Goal: Task Accomplishment & Management: Manage account settings

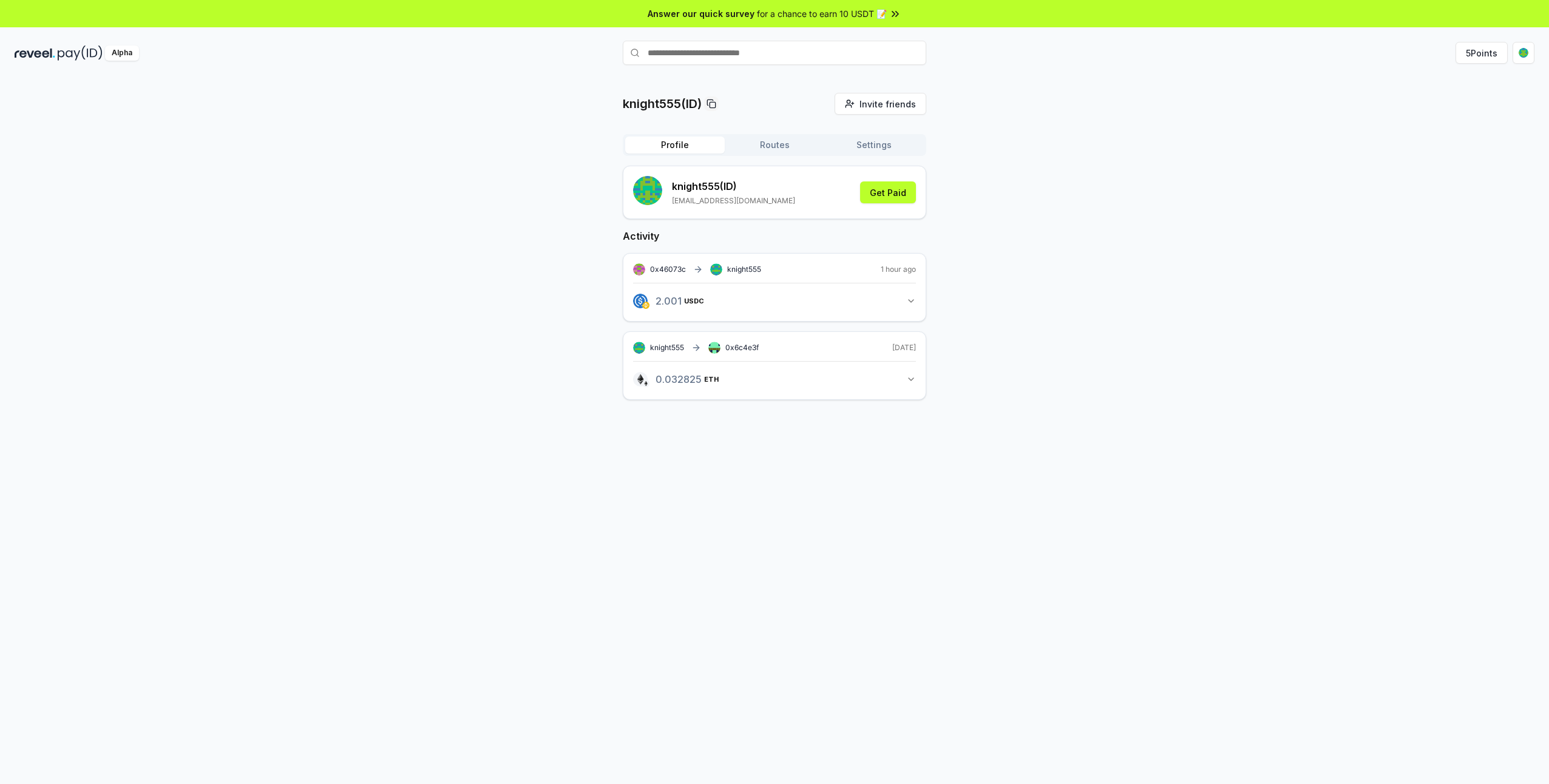
drag, startPoint x: 1409, startPoint y: 129, endPoint x: 1401, endPoint y: 123, distance: 10.0
click at [1406, 129] on div "knight555(ID) Invite friends Invite Profile Routes Settings knight555 (ID) [EMA…" at bounding box center [774, 256] width 1519 height 327
drag, startPoint x: 688, startPoint y: 0, endPoint x: 1122, endPoint y: 285, distance: 519.2
click at [1122, 285] on div "knight555（ID） 邀请好友 Invite 轮廓 路线 设置 knight555（ID） [EMAIL_ADDRESS][DOMAIN_NAME] 获…" at bounding box center [774, 256] width 1519 height 327
click at [900, 195] on button "获得报酬" at bounding box center [888, 193] width 54 height 22
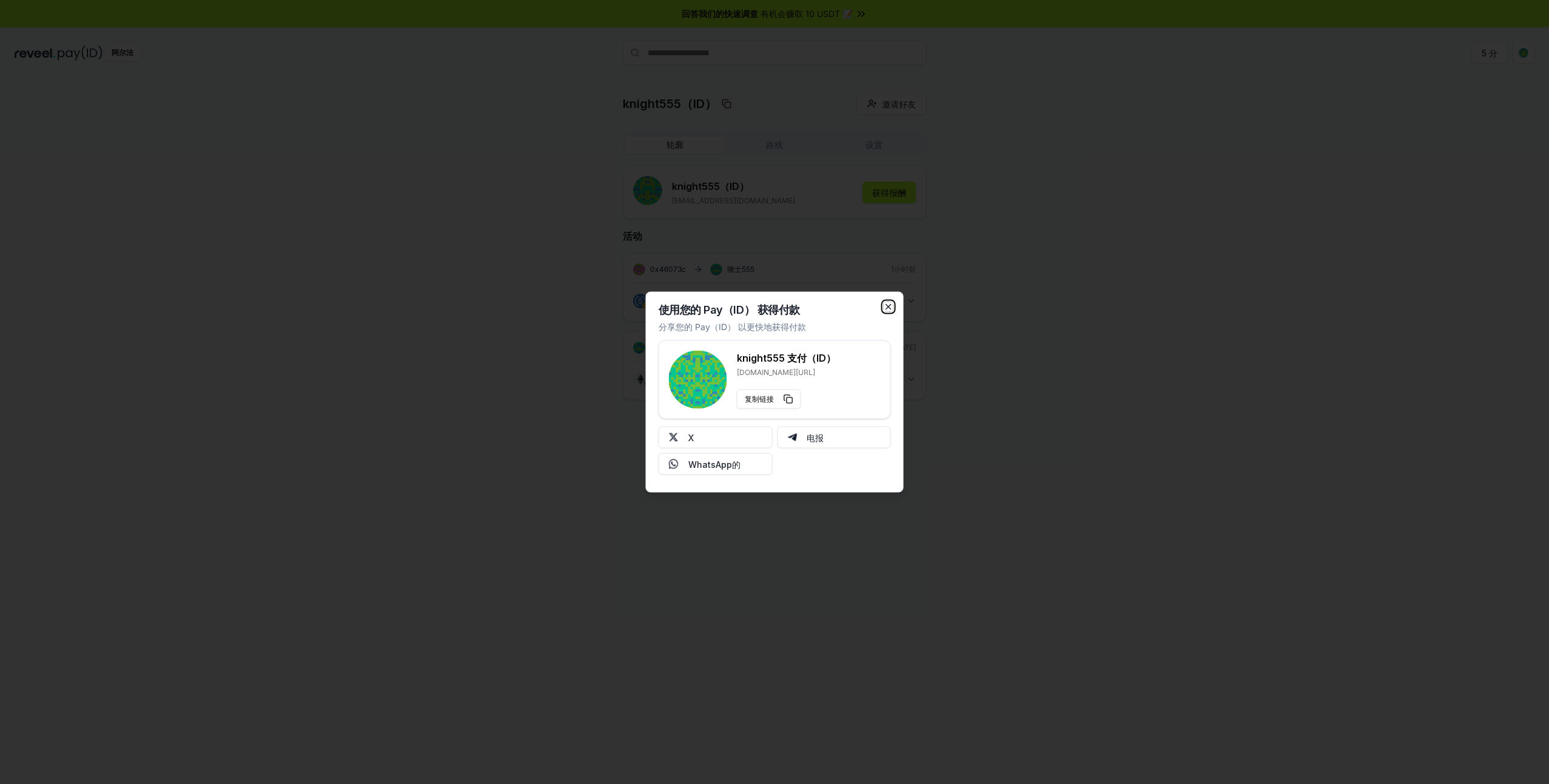
click at [883, 304] on icon "button" at bounding box center [888, 306] width 9 height 9
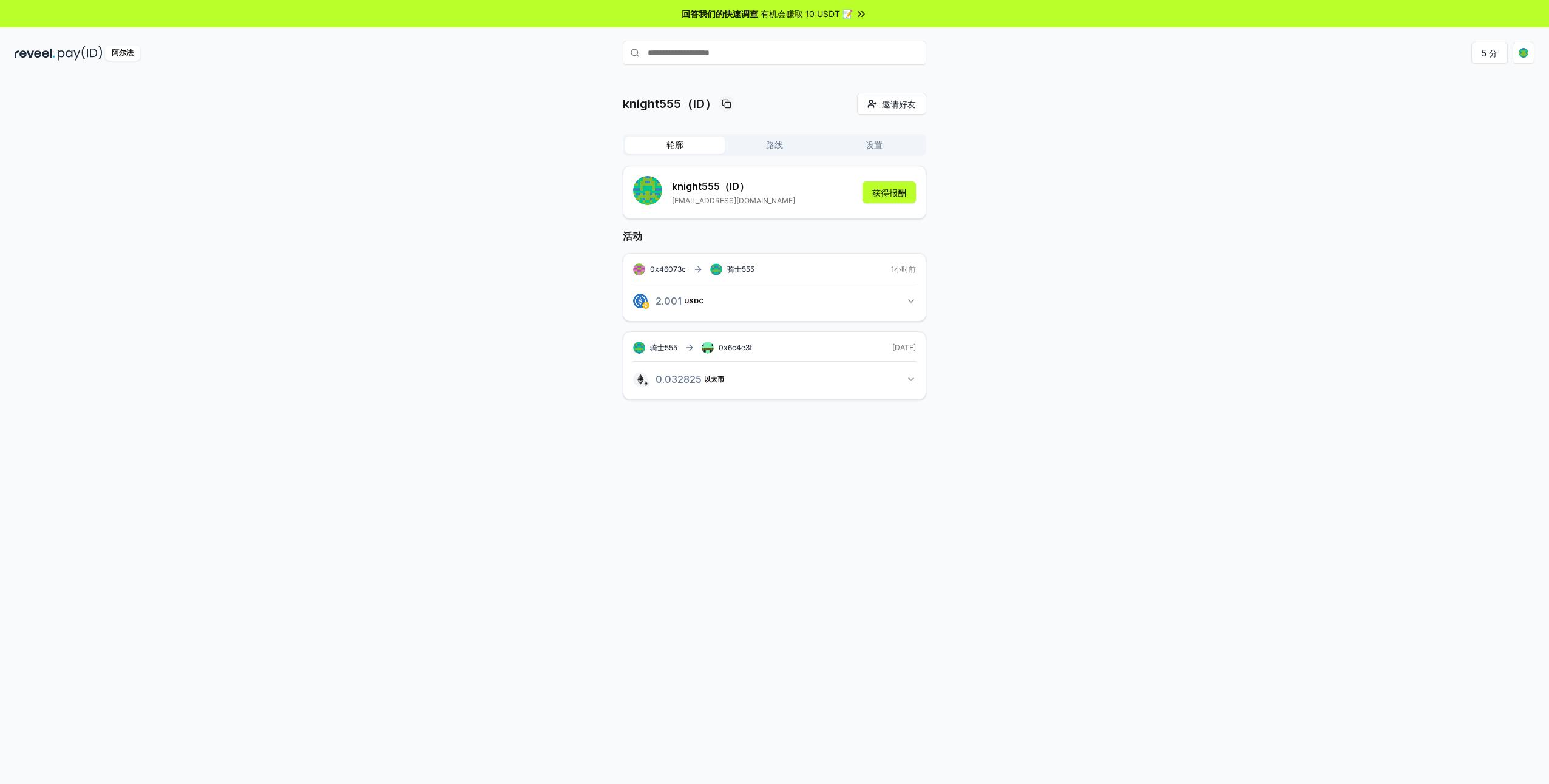
click at [862, 301] on button "2.001 USDC 2.001154007402417 USDC" at bounding box center [774, 301] width 282 height 20
click at [830, 419] on button "0.032825 以太币 0.032824703007452 以太币" at bounding box center [774, 426] width 282 height 20
click at [781, 148] on button "路线" at bounding box center [774, 145] width 100 height 17
click at [868, 143] on button "设置" at bounding box center [874, 145] width 100 height 17
click at [697, 147] on button "轮廓" at bounding box center [674, 145] width 100 height 17
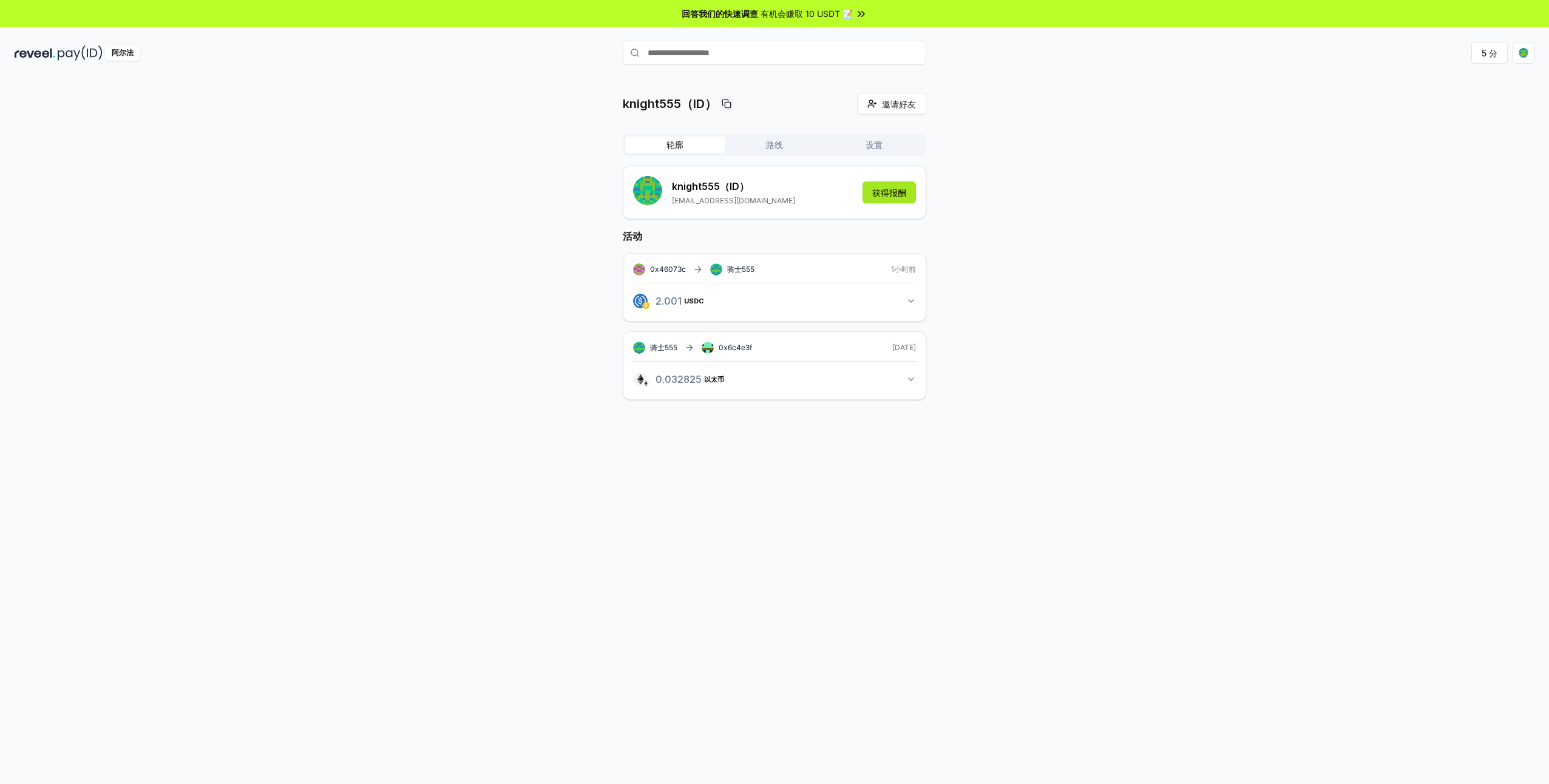
click at [889, 189] on button "获得报酬" at bounding box center [888, 193] width 54 height 22
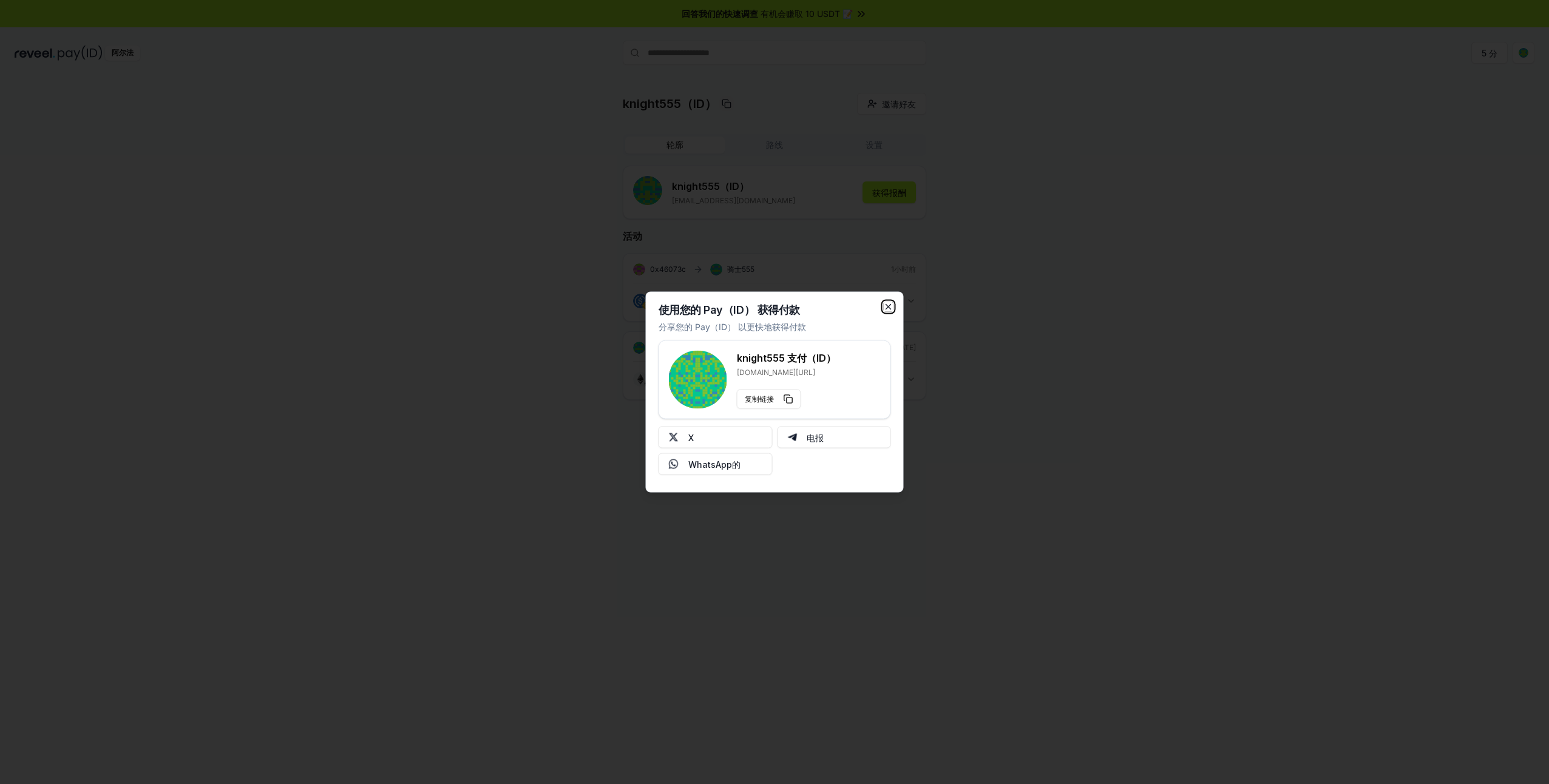
click at [886, 305] on icon "button" at bounding box center [888, 307] width 5 height 5
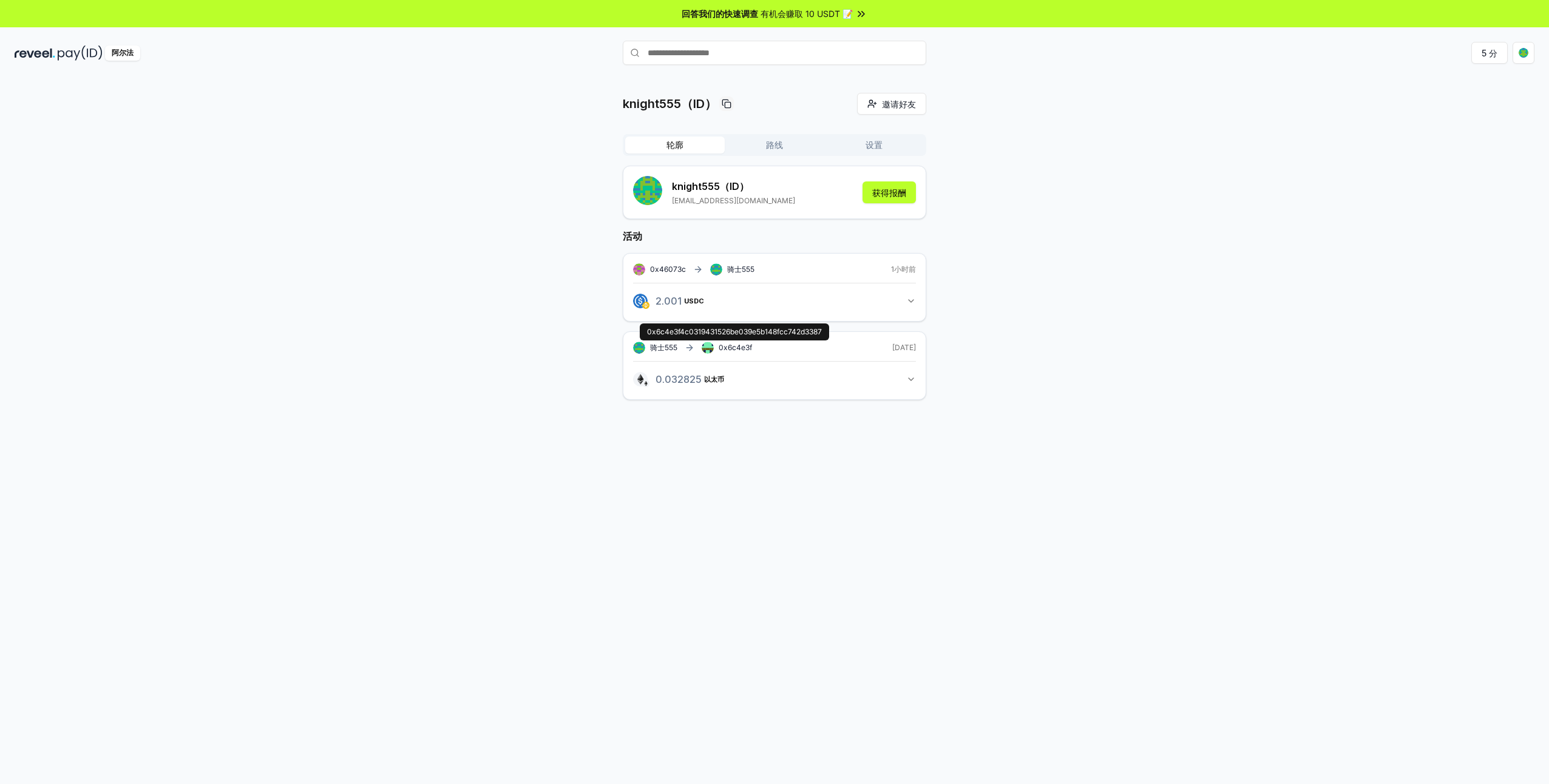
click at [731, 346] on span "0x6c4e3f" at bounding box center [735, 347] width 33 height 9
click at [737, 348] on span "0x6c4e3f" at bounding box center [735, 347] width 33 height 9
click at [816, 374] on button "0.032825 以太币 0.032824703007452 以太币" at bounding box center [774, 379] width 282 height 20
click at [777, 428] on link "查看交易" at bounding box center [773, 431] width 24 height 8
click at [902, 301] on button "2.001 USDC 2.001154007402417 USDC" at bounding box center [774, 301] width 282 height 20
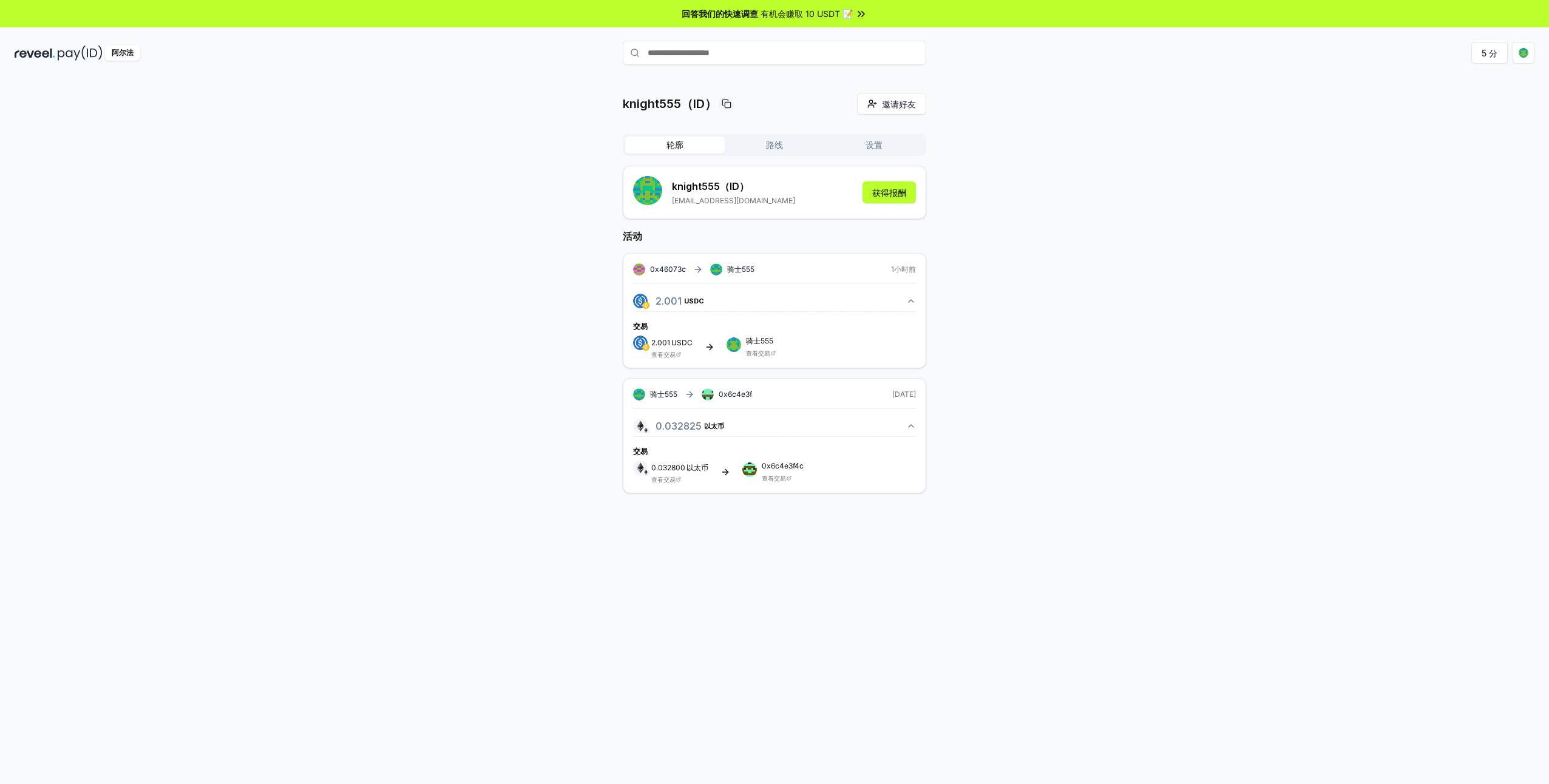
click at [783, 149] on button "路线" at bounding box center [774, 145] width 100 height 17
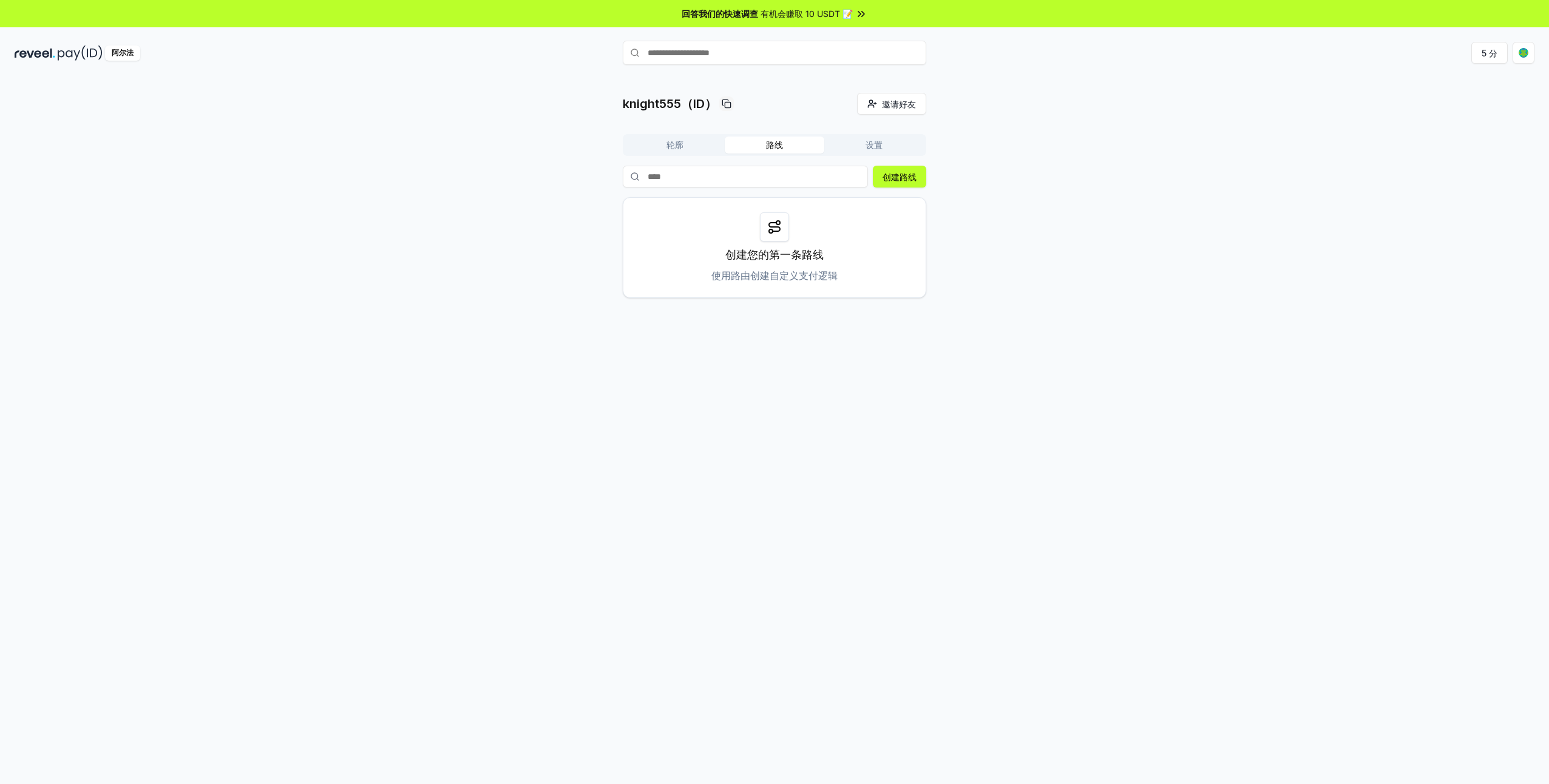
click at [868, 143] on button "设置" at bounding box center [874, 145] width 100 height 17
